Goal: Task Accomplishment & Management: Manage account settings

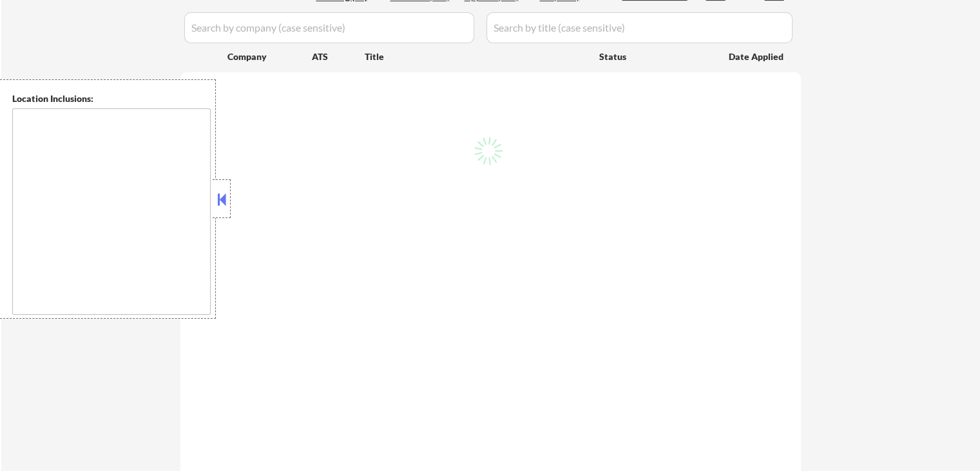
scroll to position [387, 0]
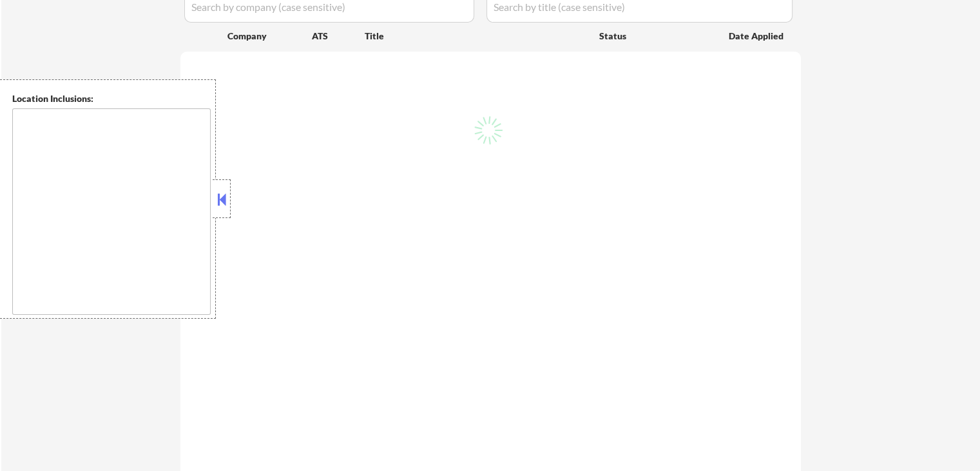
type textarea "[GEOGRAPHIC_DATA], [GEOGRAPHIC_DATA] [GEOGRAPHIC_DATA], [GEOGRAPHIC_DATA] [GEOG…"
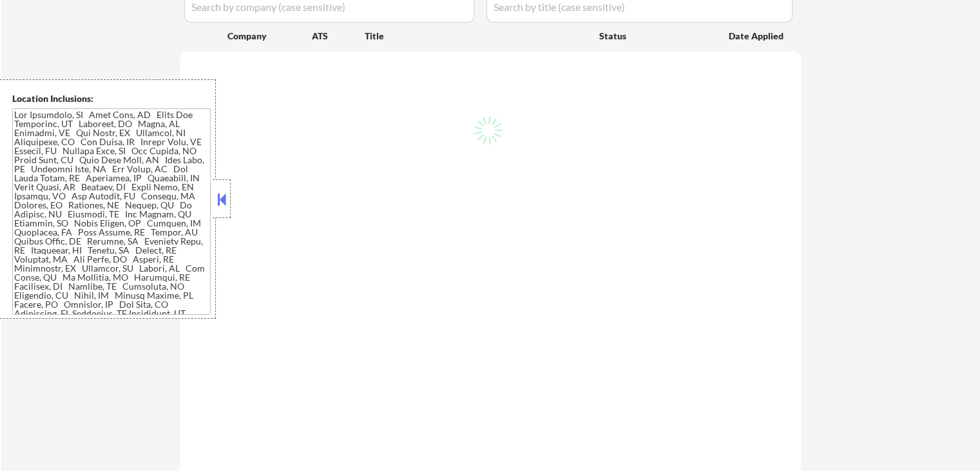
select select ""pending""
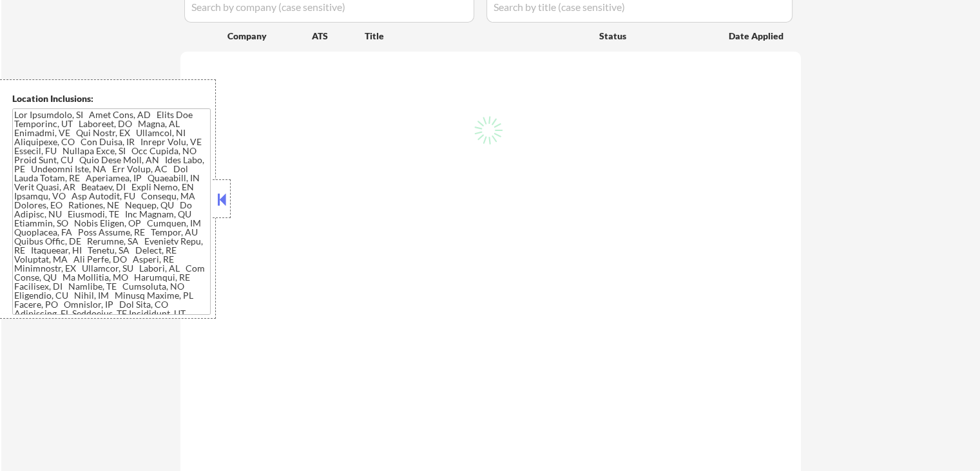
select select ""pending""
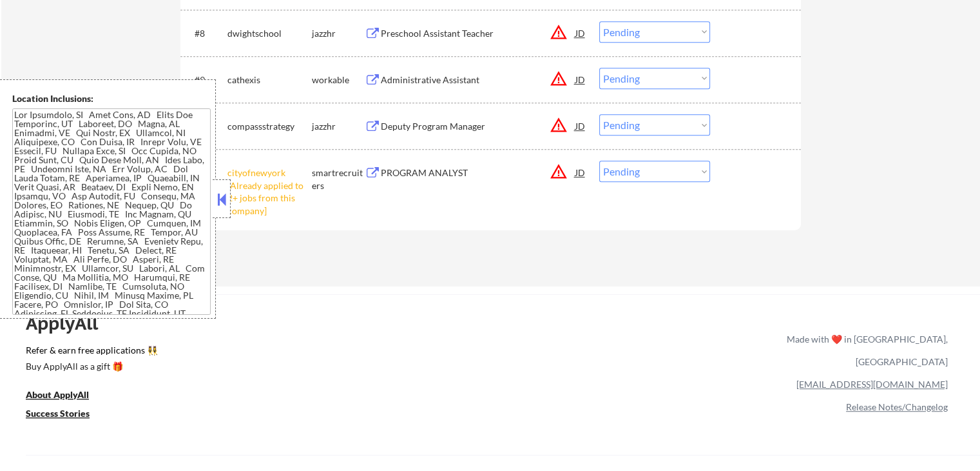
scroll to position [709, 0]
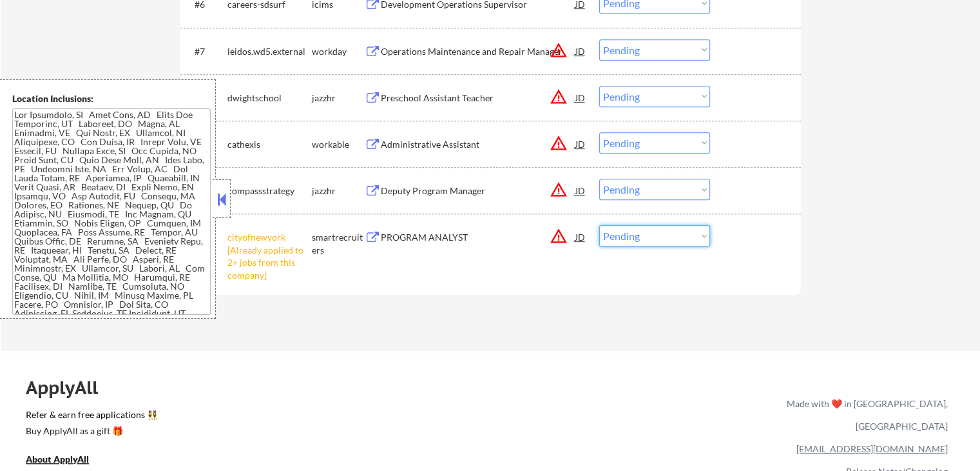
click at [643, 243] on select "Choose an option... Pending Applied Excluded (Questions) Excluded (Expired) Exc…" at bounding box center [654, 235] width 111 height 21
select select ""excluded__other_""
click at [599, 225] on select "Choose an option... Pending Applied Excluded (Questions) Excluded (Expired) Exc…" at bounding box center [654, 235] width 111 height 21
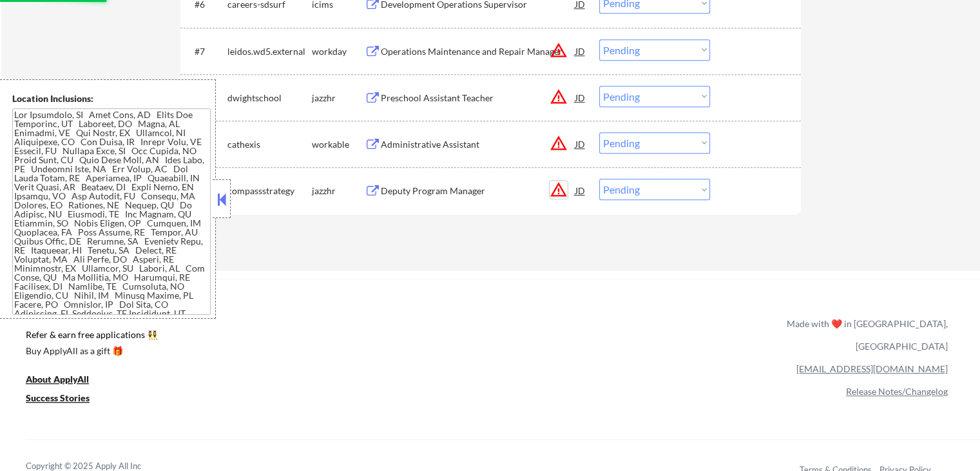
click at [558, 189] on button "warning_amber" at bounding box center [559, 189] width 18 height 18
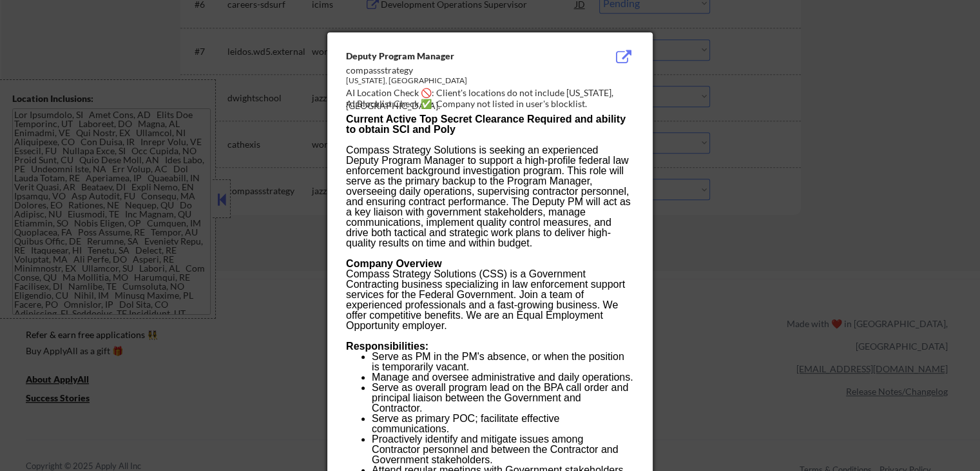
click at [796, 88] on div at bounding box center [490, 235] width 980 height 471
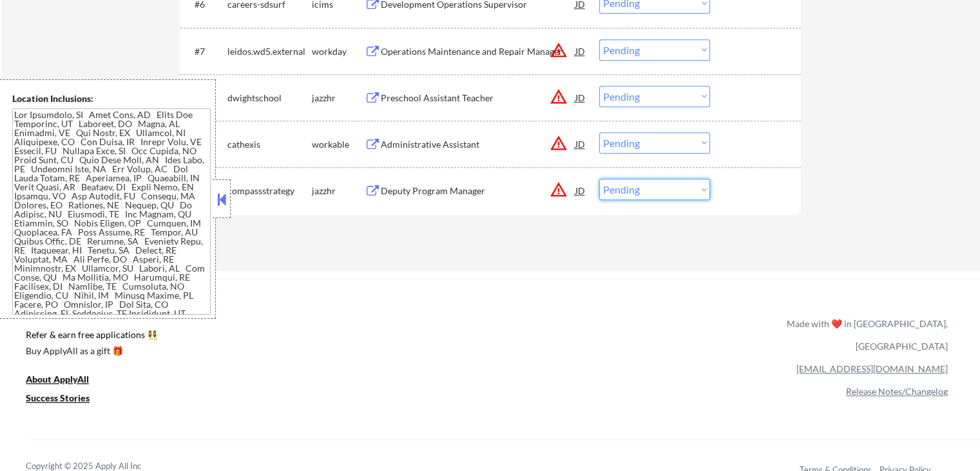
click at [634, 187] on select "Choose an option... Pending Applied Excluded (Questions) Excluded (Expired) Exc…" at bounding box center [654, 189] width 111 height 21
select select ""excluded__location_""
click at [599, 179] on select "Choose an option... Pending Applied Excluded (Questions) Excluded (Expired) Exc…" at bounding box center [654, 189] width 111 height 21
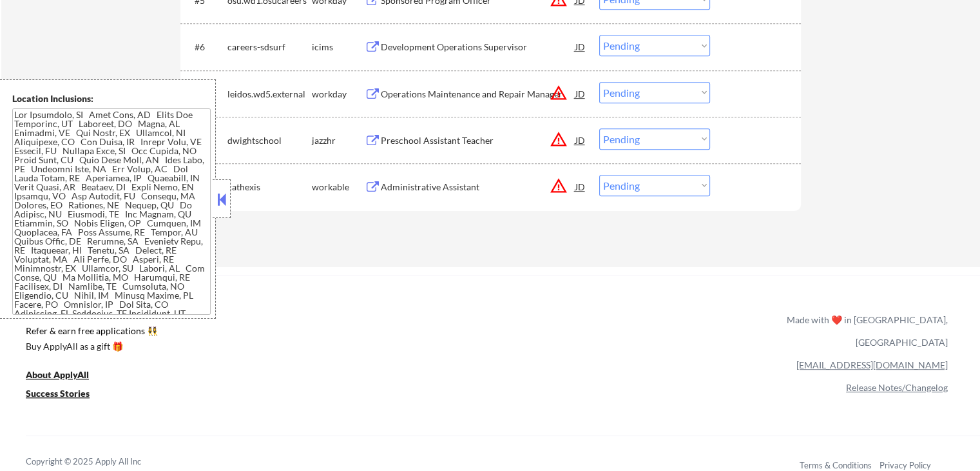
scroll to position [645, 0]
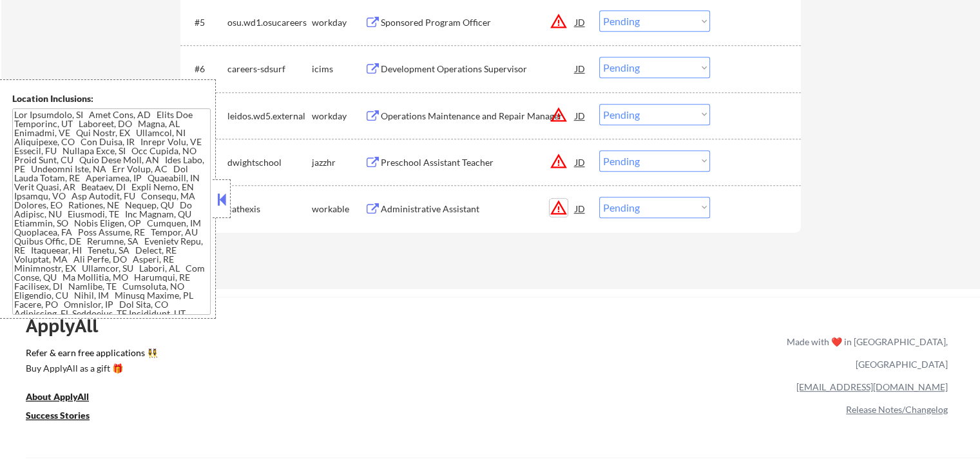
click at [555, 202] on button "warning_amber" at bounding box center [559, 208] width 18 height 18
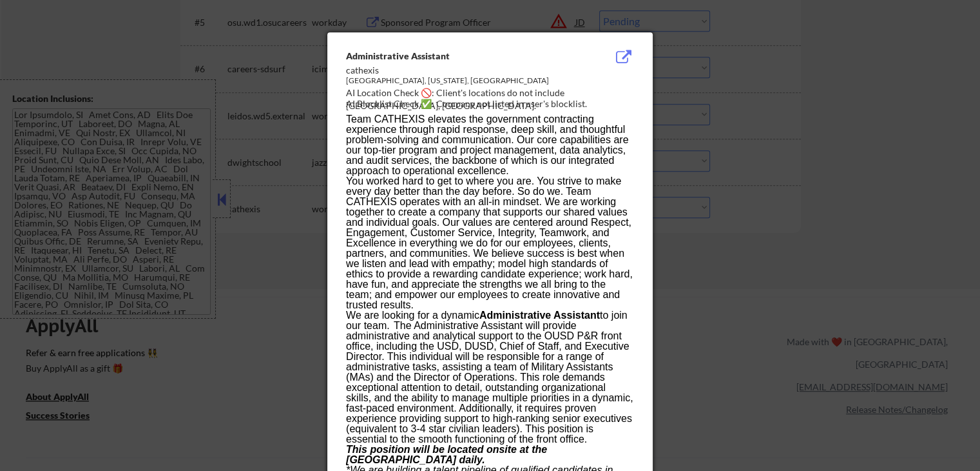
click at [702, 133] on div at bounding box center [490, 235] width 980 height 471
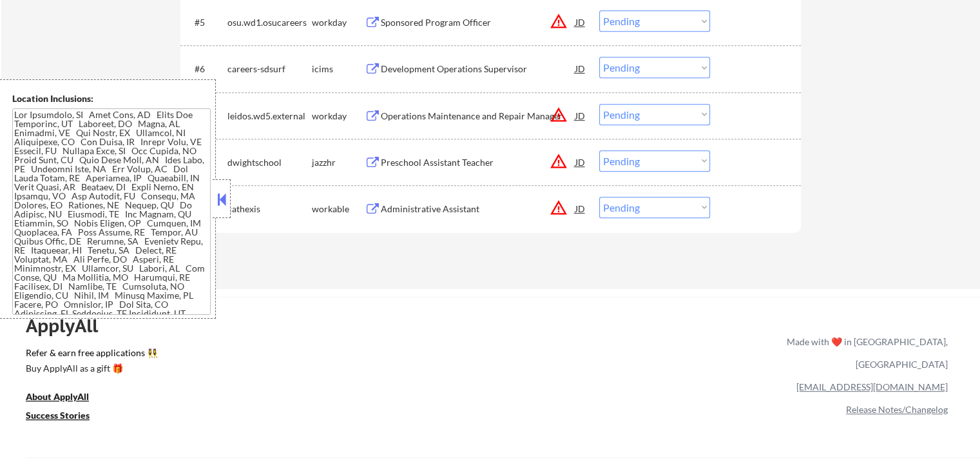
click at [666, 205] on select "Choose an option... Pending Applied Excluded (Questions) Excluded (Expired) Exc…" at bounding box center [654, 207] width 111 height 21
select select ""excluded__location_""
click at [599, 197] on select "Choose an option... Pending Applied Excluded (Questions) Excluded (Expired) Exc…" at bounding box center [654, 207] width 111 height 21
click at [550, 163] on button "warning_amber" at bounding box center [559, 161] width 18 height 18
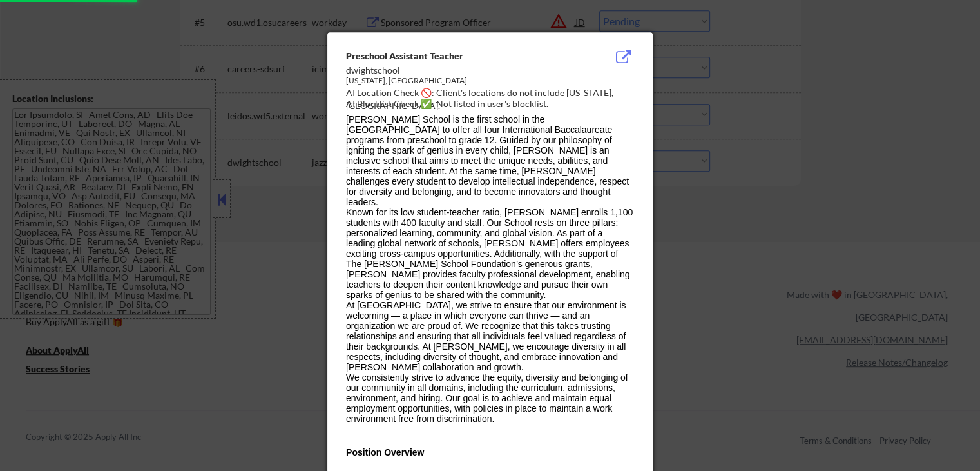
click at [787, 186] on div at bounding box center [490, 235] width 980 height 471
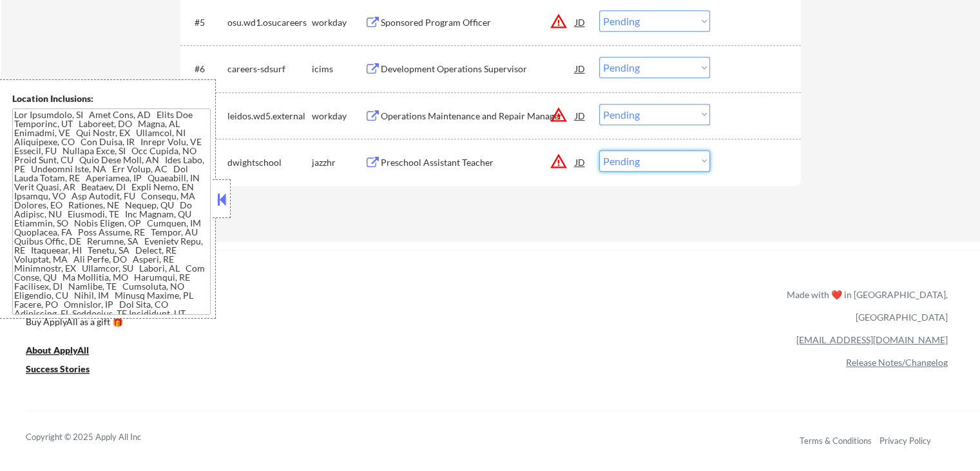
click at [690, 170] on select "Choose an option... Pending Applied Excluded (Questions) Excluded (Expired) Exc…" at bounding box center [654, 160] width 111 height 21
select select ""excluded__location_""
click at [599, 150] on select "Choose an option... Pending Applied Excluded (Questions) Excluded (Expired) Exc…" at bounding box center [654, 160] width 111 height 21
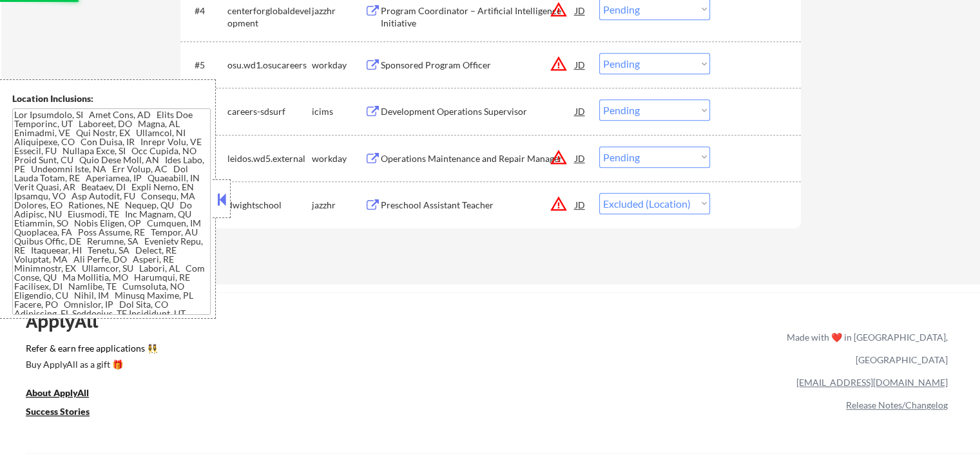
scroll to position [580, 0]
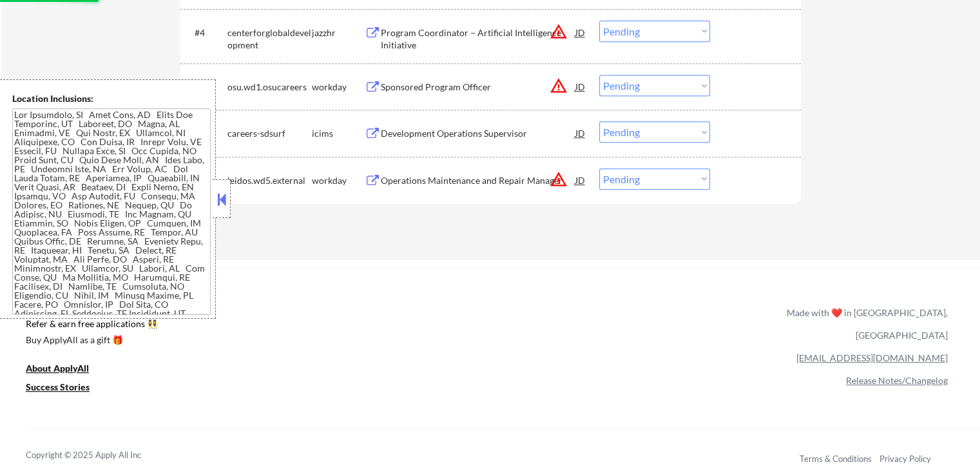
click at [377, 179] on button at bounding box center [373, 181] width 16 height 12
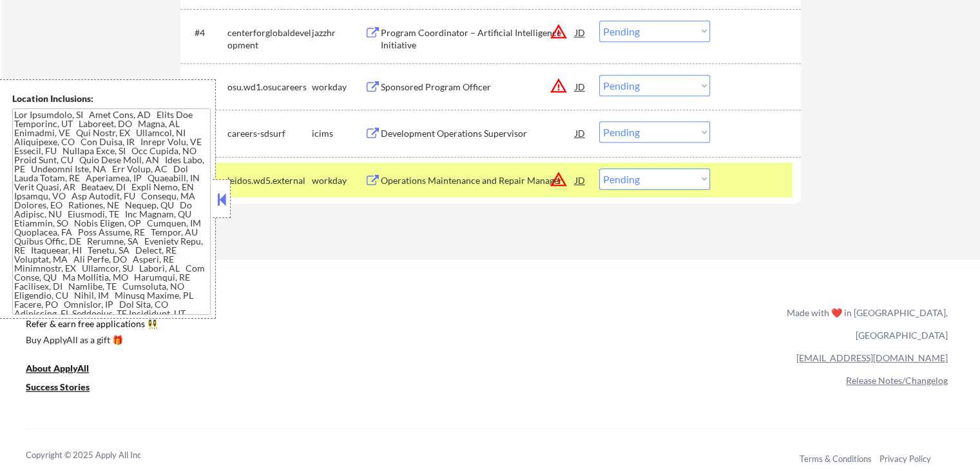
click at [554, 173] on button "warning_amber" at bounding box center [559, 179] width 18 height 18
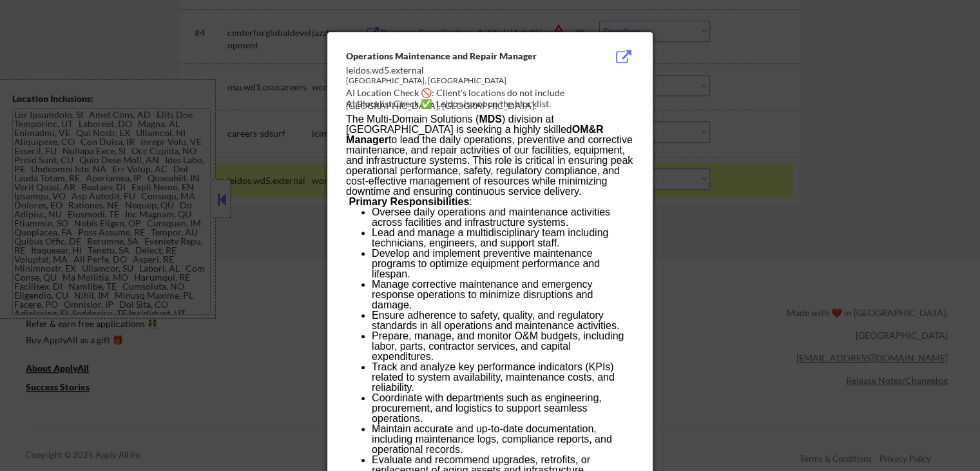
click at [788, 151] on div at bounding box center [490, 235] width 980 height 471
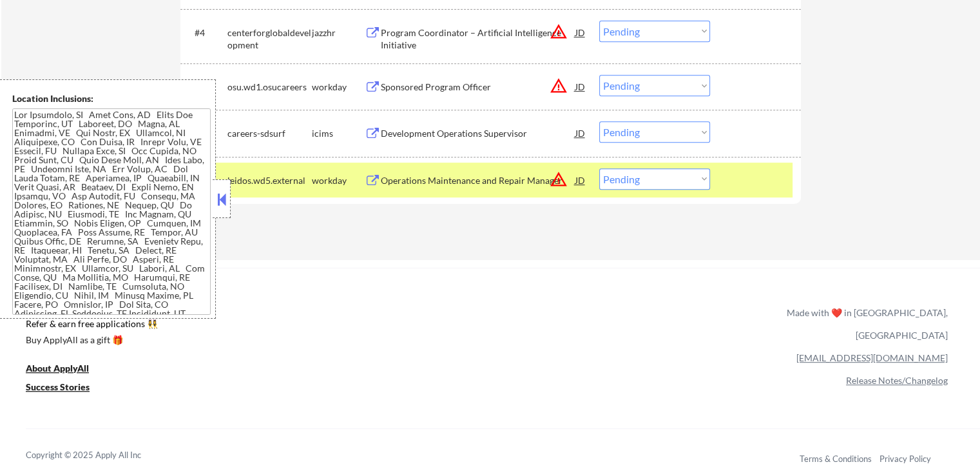
click at [668, 176] on select "Choose an option... Pending Applied Excluded (Questions) Excluded (Expired) Exc…" at bounding box center [654, 178] width 111 height 21
select select ""excluded__location_""
click at [599, 168] on select "Choose an option... Pending Applied Excluded (Questions) Excluded (Expired) Exc…" at bounding box center [654, 178] width 111 height 21
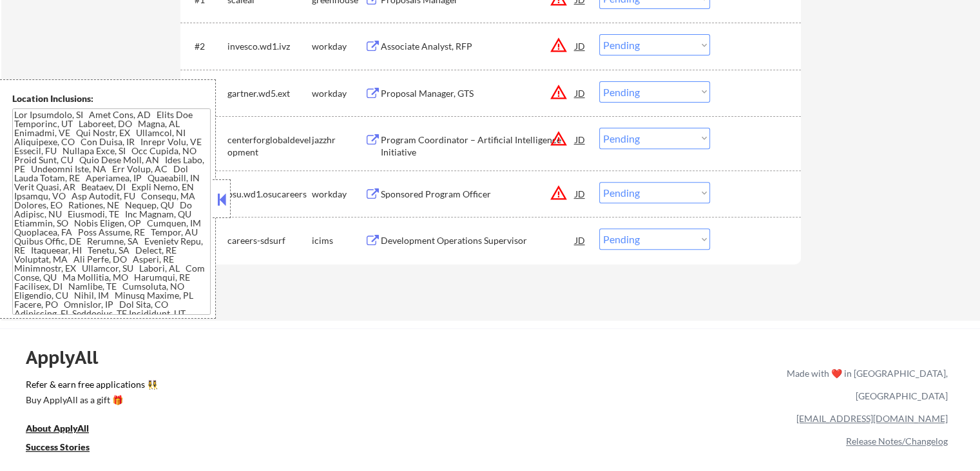
scroll to position [451, 0]
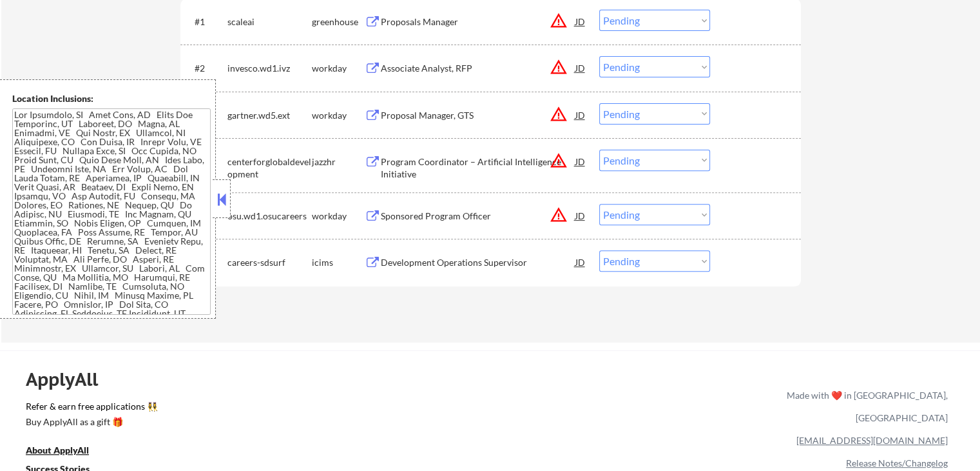
click at [559, 216] on button "warning_amber" at bounding box center [559, 215] width 18 height 18
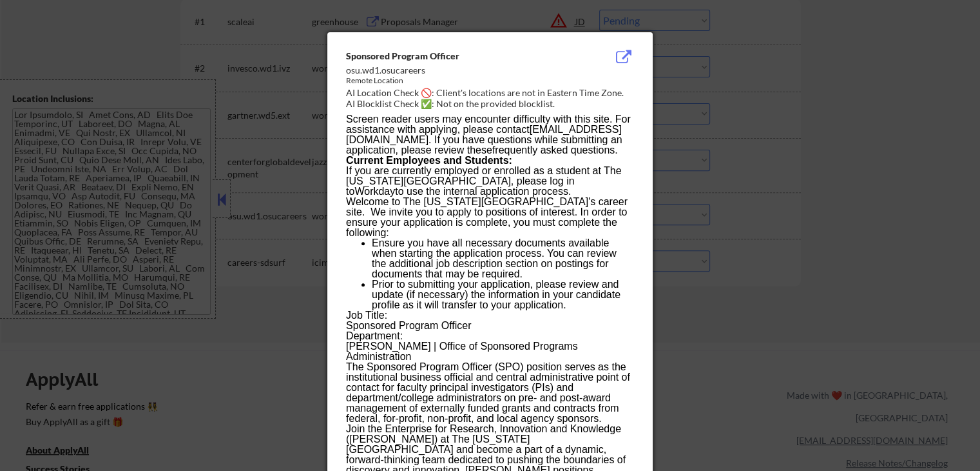
click at [830, 156] on div at bounding box center [490, 235] width 980 height 471
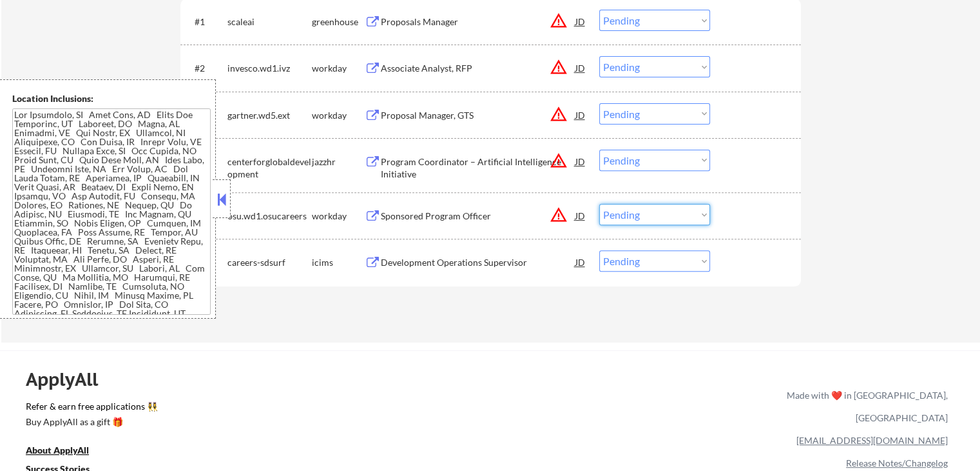
click at [639, 214] on select "Choose an option... Pending Applied Excluded (Questions) Excluded (Expired) Exc…" at bounding box center [654, 214] width 111 height 21
click at [599, 204] on select "Choose an option... Pending Applied Excluded (Questions) Excluded (Expired) Exc…" at bounding box center [654, 214] width 111 height 21
select select ""pending""
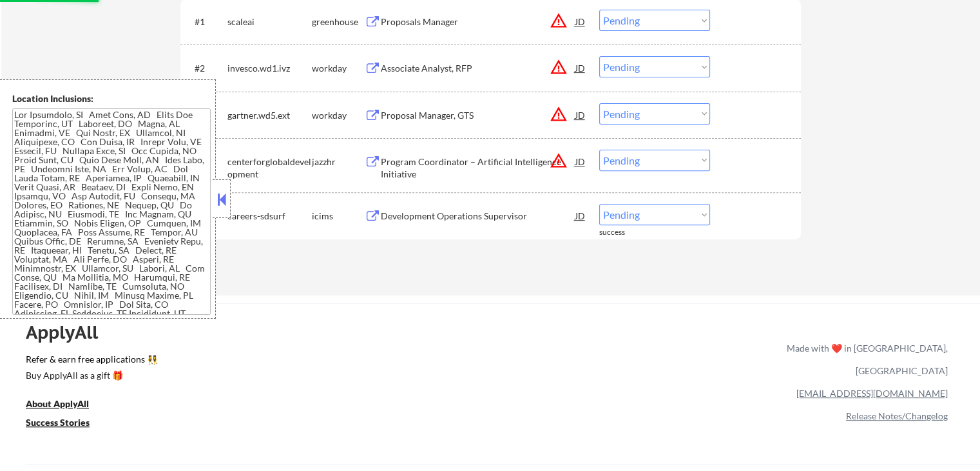
click at [641, 160] on select "Choose an option... Pending Applied Excluded (Questions) Excluded (Expired) Exc…" at bounding box center [654, 160] width 111 height 21
click at [599, 150] on select "Choose an option... Pending Applied Excluded (Questions) Excluded (Expired) Exc…" at bounding box center [654, 160] width 111 height 21
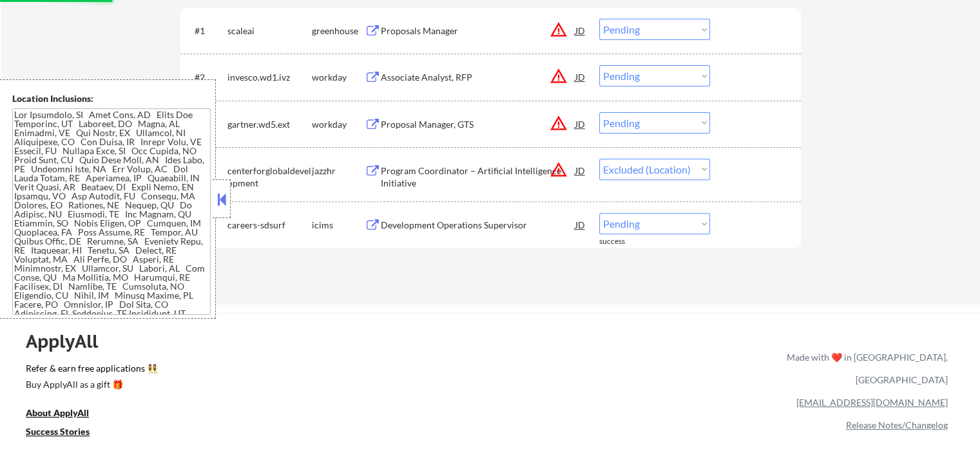
scroll to position [387, 0]
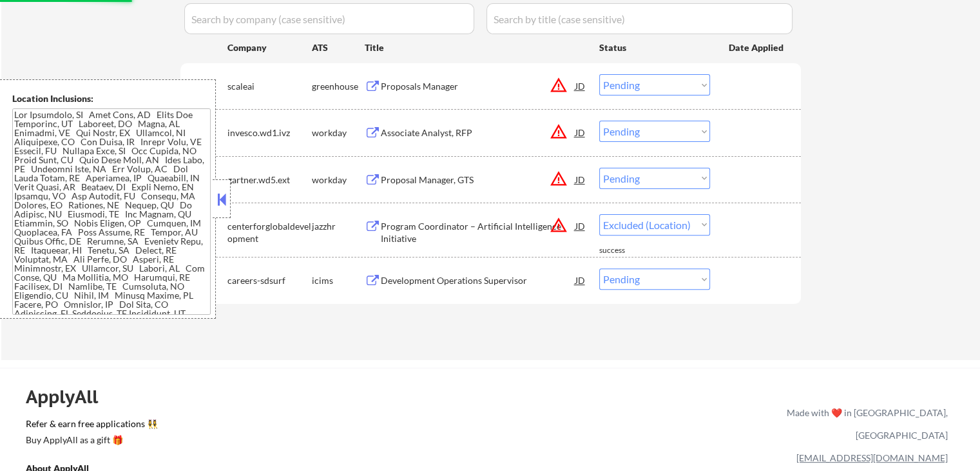
select select ""pending""
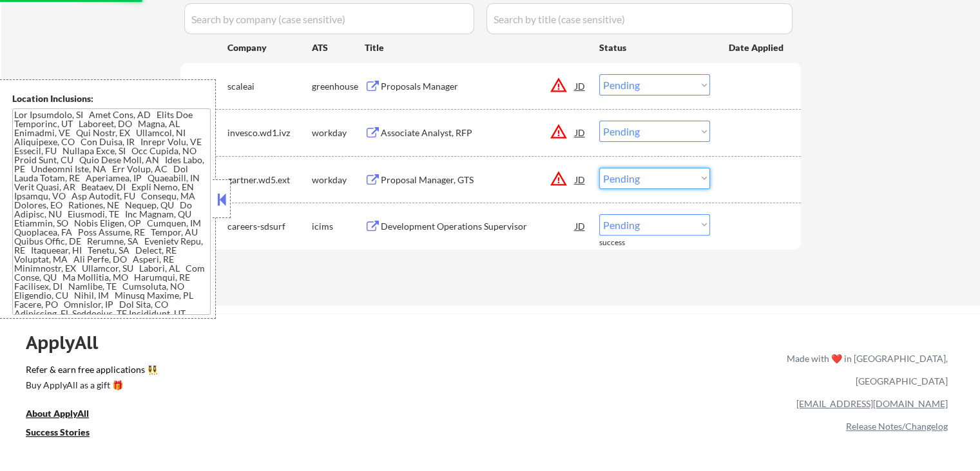
click at [643, 175] on select "Choose an option... Pending Applied Excluded (Questions) Excluded (Expired) Exc…" at bounding box center [654, 178] width 111 height 21
click at [599, 168] on select "Choose an option... Pending Applied Excluded (Questions) Excluded (Expired) Exc…" at bounding box center [654, 178] width 111 height 21
select select ""pending""
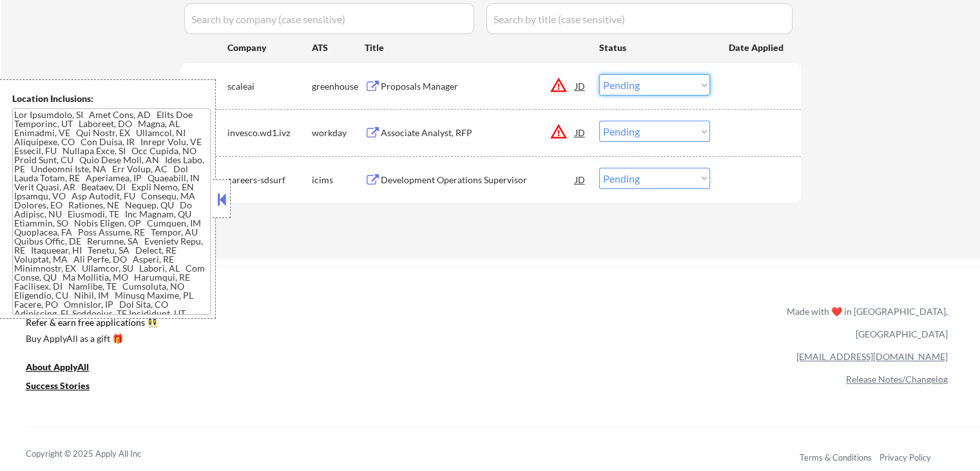
click at [636, 88] on select "Choose an option... Pending Applied Excluded (Questions) Excluded (Expired) Exc…" at bounding box center [654, 84] width 111 height 21
click at [599, 74] on select "Choose an option... Pending Applied Excluded (Questions) Excluded (Expired) Exc…" at bounding box center [654, 84] width 111 height 21
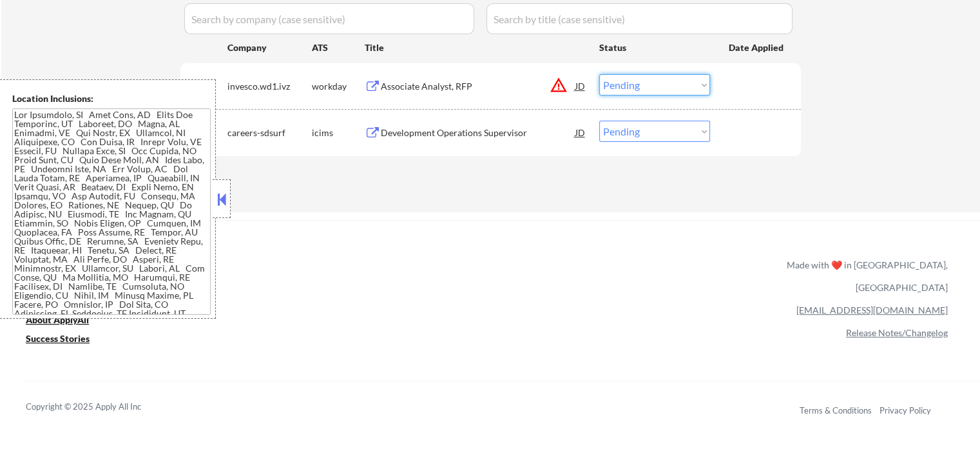
click at [631, 88] on select "Choose an option... Pending Applied Excluded (Questions) Excluded (Expired) Exc…" at bounding box center [654, 84] width 111 height 21
click at [599, 74] on select "Choose an option... Pending Applied Excluded (Questions) Excluded (Expired) Exc…" at bounding box center [654, 84] width 111 height 21
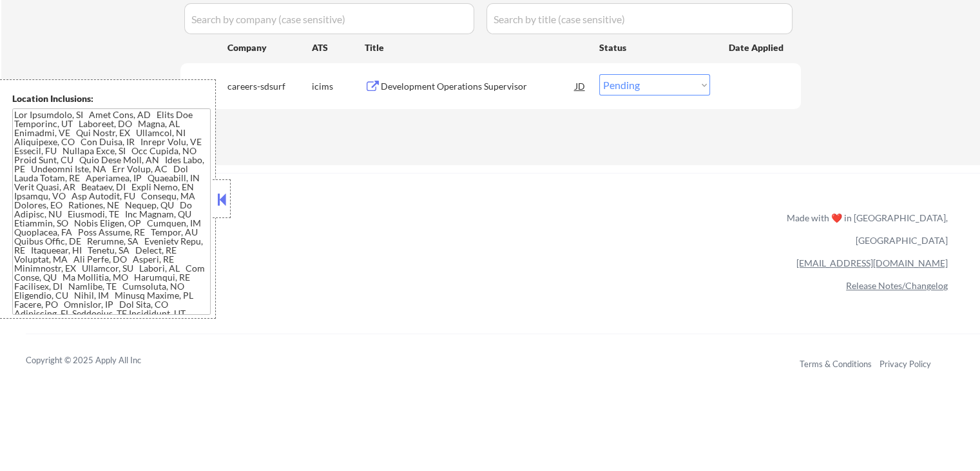
click at [375, 86] on button at bounding box center [373, 87] width 16 height 12
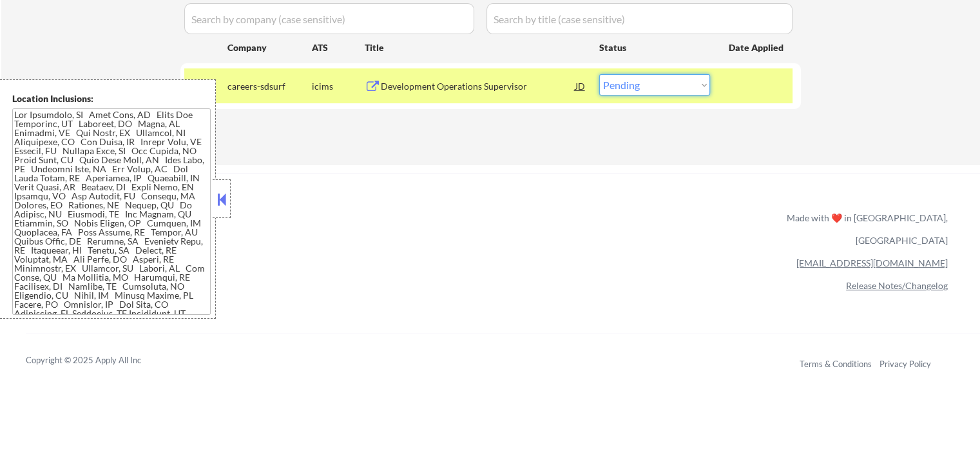
drag, startPoint x: 657, startPoint y: 84, endPoint x: 663, endPoint y: 94, distance: 11.3
click at [659, 84] on select "Choose an option... Pending Applied Excluded (Questions) Excluded (Expired) Exc…" at bounding box center [654, 84] width 111 height 21
select select ""excluded__location_""
click at [599, 74] on select "Choose an option... Pending Applied Excluded (Questions) Excluded (Expired) Exc…" at bounding box center [654, 84] width 111 height 21
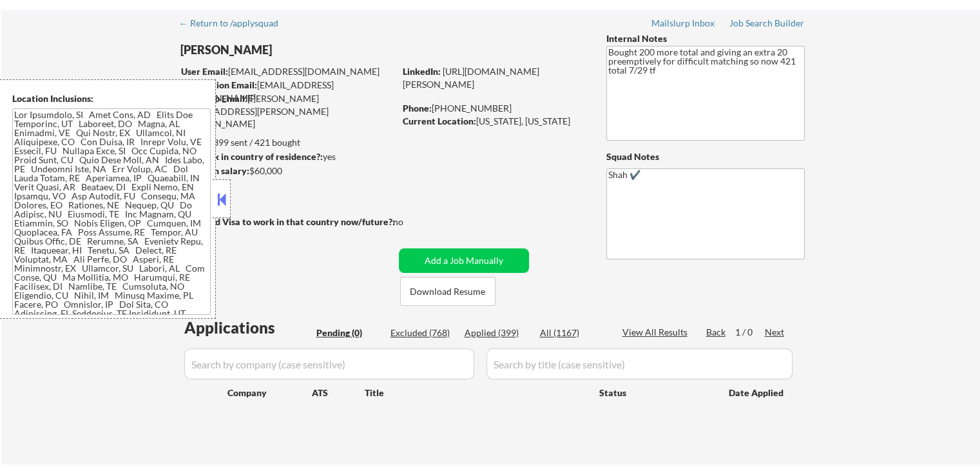
scroll to position [129, 0]
